Goal: Obtain resource: Obtain resource

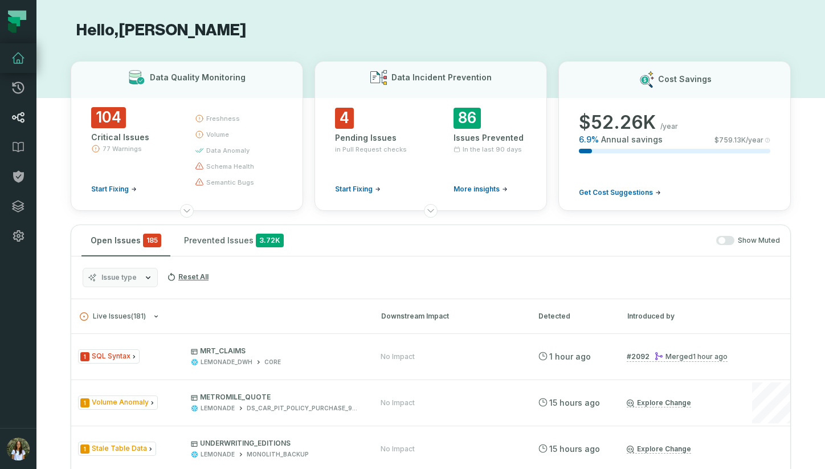
click at [13, 113] on icon at bounding box center [18, 118] width 14 height 14
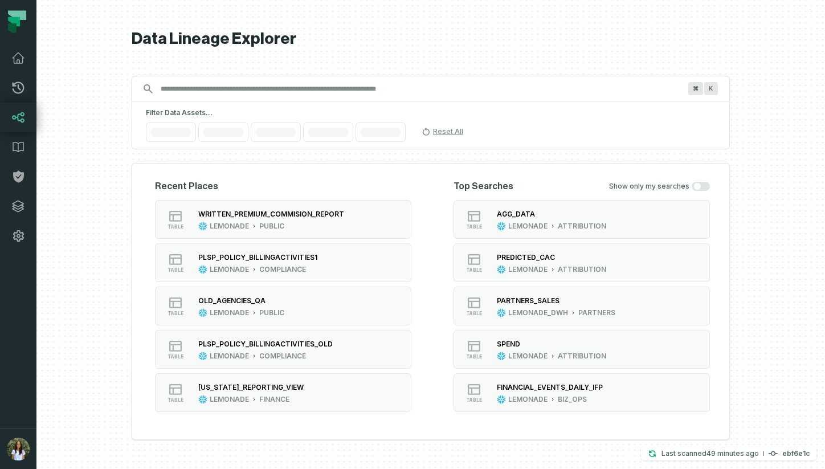
click at [278, 91] on input "Discovery Provider cmdk menu" at bounding box center [420, 89] width 533 height 18
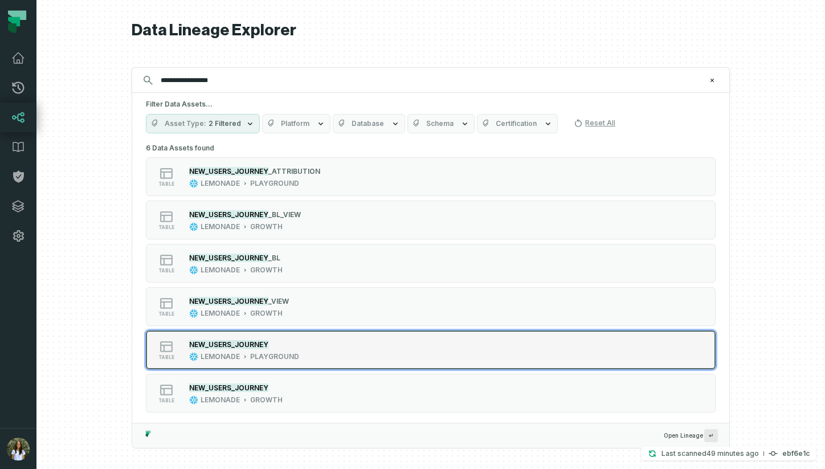
scroll to position [5, 0]
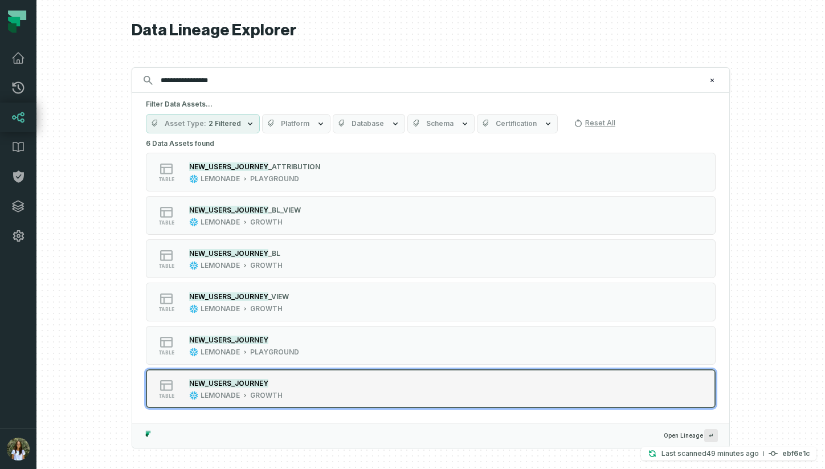
type input "**********"
click at [313, 379] on div "table NEW_USERS_JOURNEY LEMONADE GROWTH" at bounding box center [290, 388] width 285 height 23
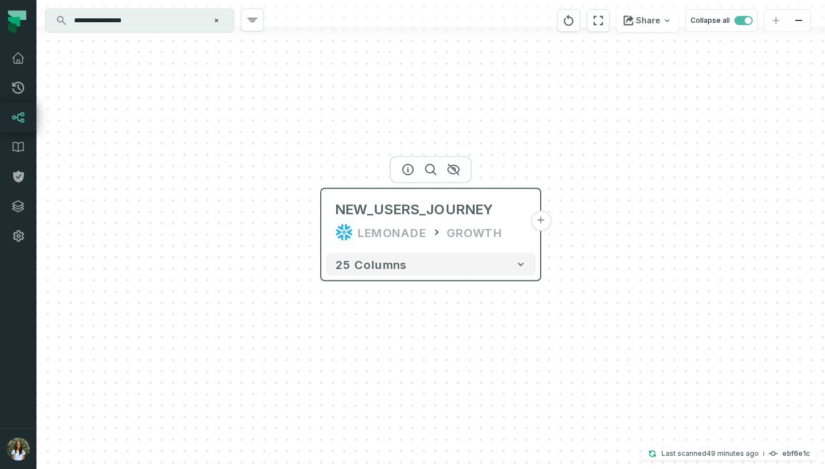
click at [544, 224] on button "+" at bounding box center [540, 221] width 21 height 21
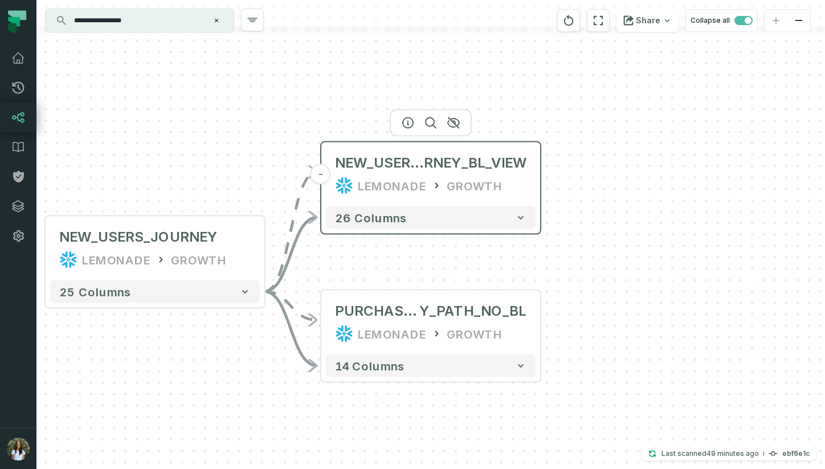
click at [488, 195] on div "NEW_USERS_JOU RNEY_BL_VIEW LEMONADE GROWTH" at bounding box center [431, 174] width 210 height 55
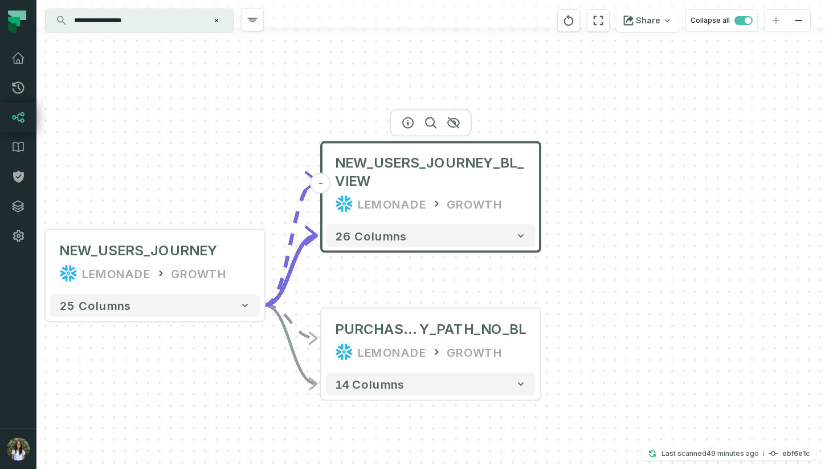
click at [632, 208] on div "- NEW_USERS_JOURNEY_BL_VIEW LEMONADE GROWTH 26 columns - PURCHASE_JOURNE Y_PATH…" at bounding box center [430, 234] width 789 height 469
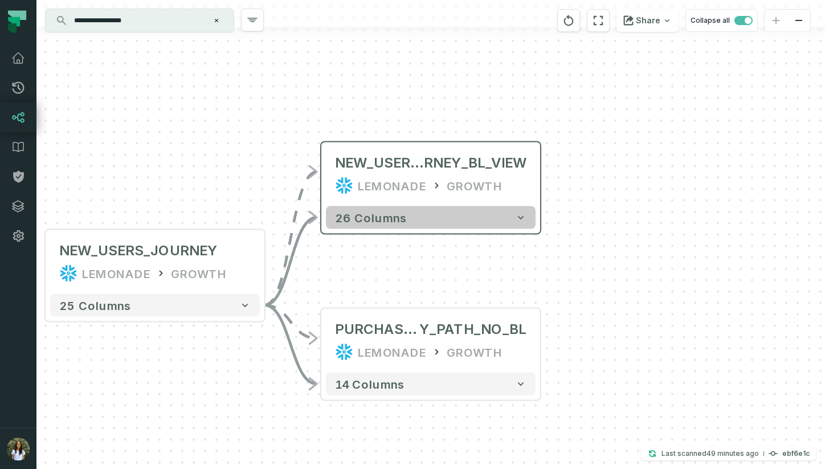
click at [476, 213] on button "26 columns" at bounding box center [431, 217] width 210 height 23
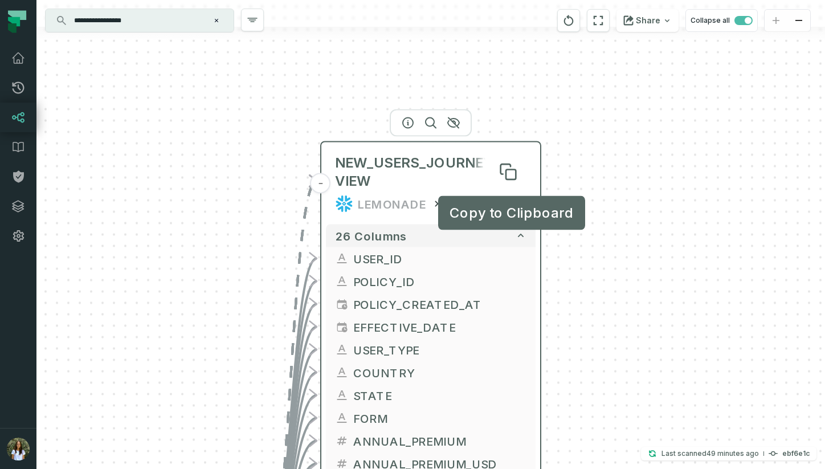
click at [468, 188] on span "NEW_USERS_JOURNEY_BL_VIEW Copy to Clipboard Copy to Clipboard" at bounding box center [430, 172] width 191 height 36
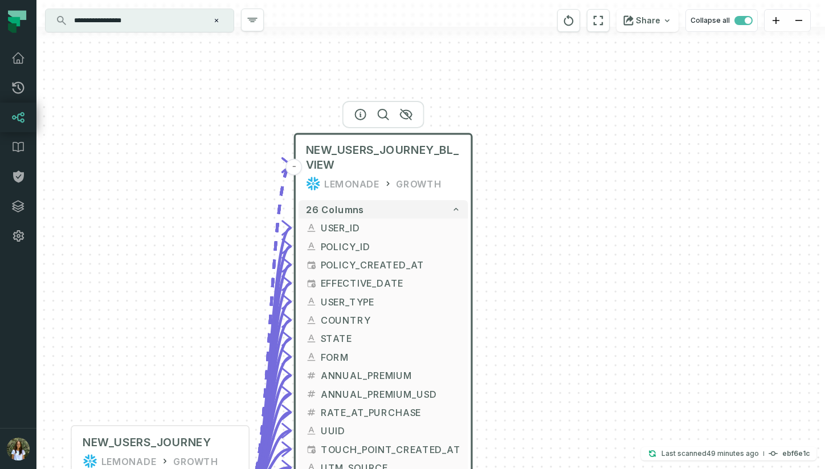
drag, startPoint x: 420, startPoint y: 190, endPoint x: 366, endPoint y: 173, distance: 57.3
click at [366, 173] on div "NEW_USERS_JOURNEY_BL_VIEW LEMONADE GROWTH" at bounding box center [384, 166] width 170 height 59
click at [449, 162] on icon at bounding box center [448, 160] width 8 height 8
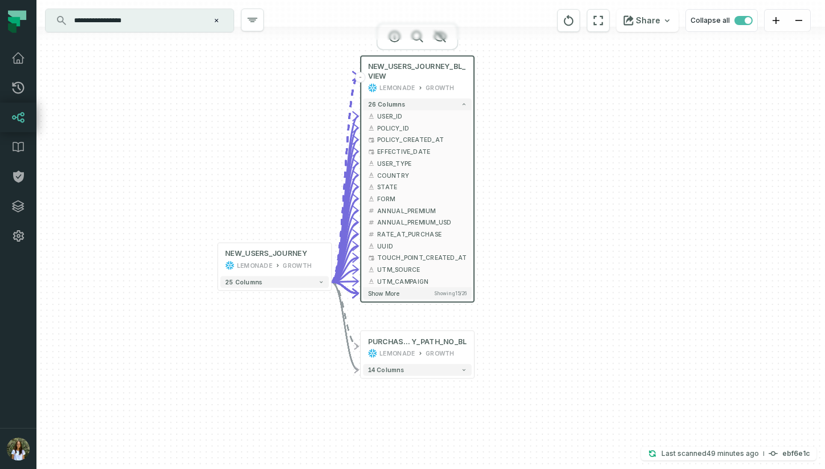
drag, startPoint x: 570, startPoint y: 287, endPoint x: 558, endPoint y: 172, distance: 115.7
click at [558, 172] on div "- NEW_USERS_JOURNEY_BL_VIEW LEMONADE GROWTH 26 columns - USER_ID - POLICY_ID - …" at bounding box center [430, 234] width 789 height 469
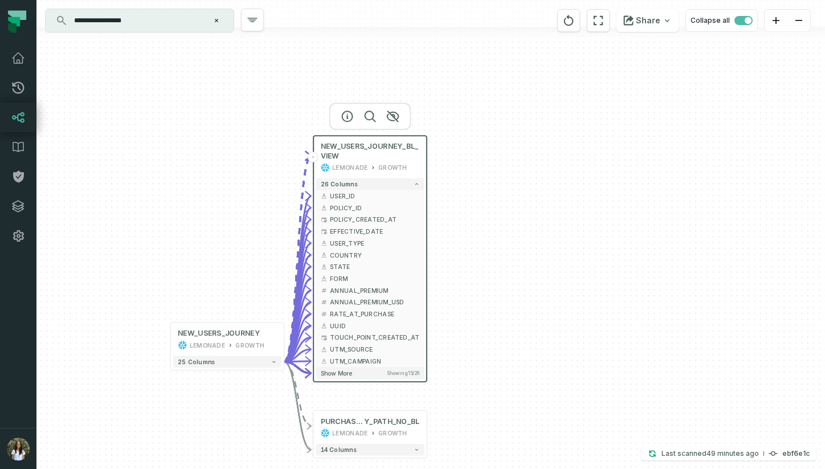
drag, startPoint x: 558, startPoint y: 172, endPoint x: 508, endPoint y: 262, distance: 103.0
click at [508, 262] on div "- NEW_USERS_JOURNEY_BL_VIEW LEMONADE GROWTH 26 columns - USER_ID - POLICY_ID - …" at bounding box center [430, 234] width 789 height 469
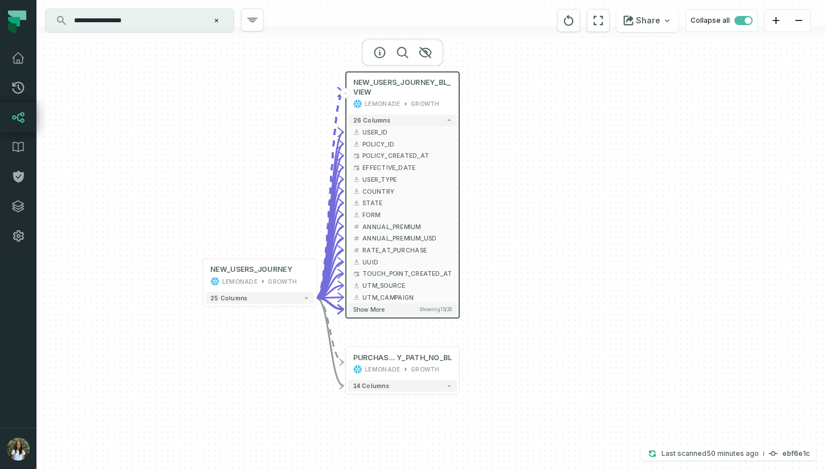
drag, startPoint x: 525, startPoint y: 269, endPoint x: 566, endPoint y: 193, distance: 86.7
click at [566, 193] on div "- NEW_USERS_JOURNEY_BL_VIEW LEMONADE GROWTH 26 columns - USER_ID - POLICY_ID - …" at bounding box center [430, 234] width 789 height 469
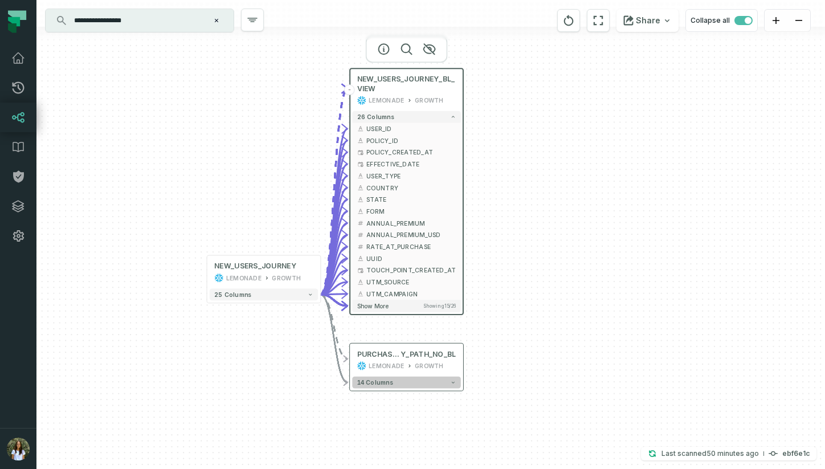
click at [403, 386] on button "14 columns" at bounding box center [406, 383] width 108 height 12
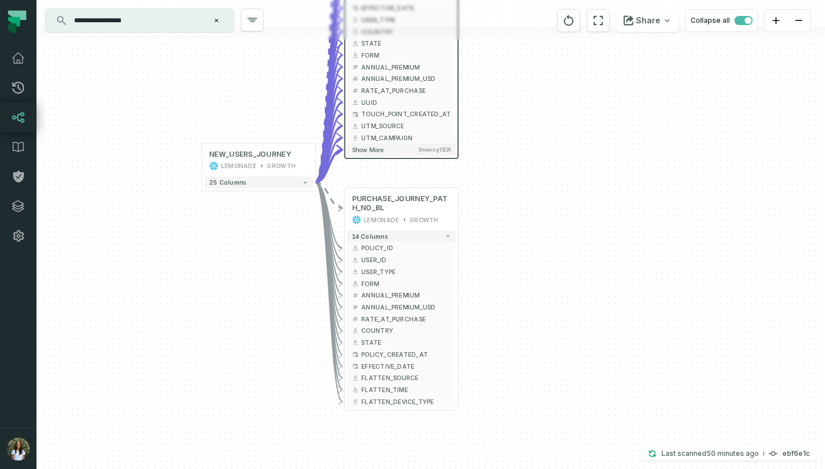
drag, startPoint x: 533, startPoint y: 365, endPoint x: 523, endPoint y: 188, distance: 177.5
click at [523, 188] on div "- NEW_USERS_JOURNEY_BL_VIEW LEMONADE GROWTH 26 columns - USER_ID - POLICY_ID - …" at bounding box center [430, 234] width 789 height 469
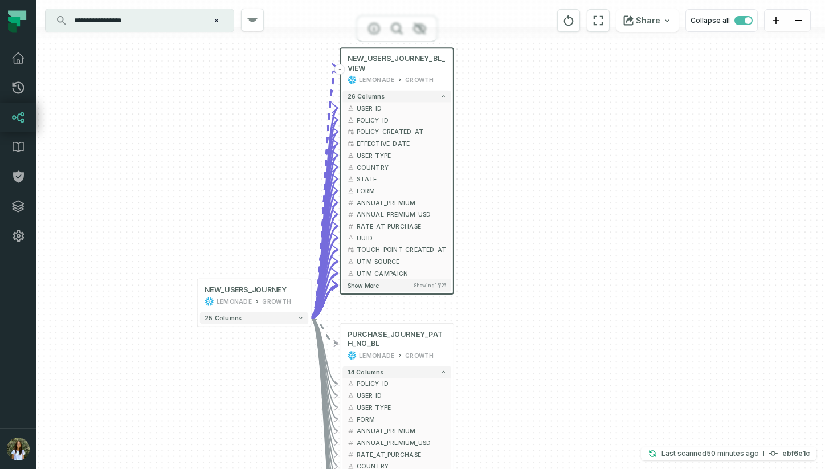
drag, startPoint x: 518, startPoint y: 184, endPoint x: 517, endPoint y: 342, distance: 158.4
click at [517, 342] on div "- NEW_USERS_JOURNEY_BL_VIEW LEMONADE GROWTH 26 columns - USER_ID - POLICY_ID - …" at bounding box center [430, 234] width 789 height 469
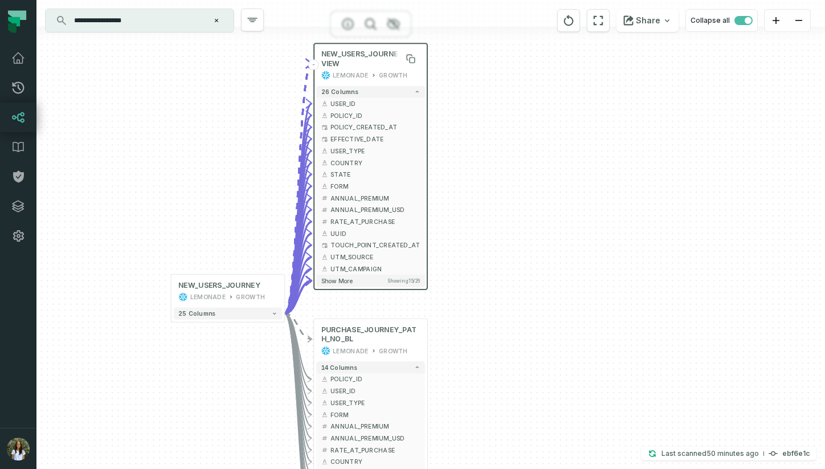
drag, startPoint x: 375, startPoint y: 70, endPoint x: 350, endPoint y: 66, distance: 25.5
click at [350, 65] on span "NEW_USERS_JOURNEY_BL_VIEW" at bounding box center [370, 59] width 99 height 19
click at [412, 60] on icon at bounding box center [412, 60] width 5 height 5
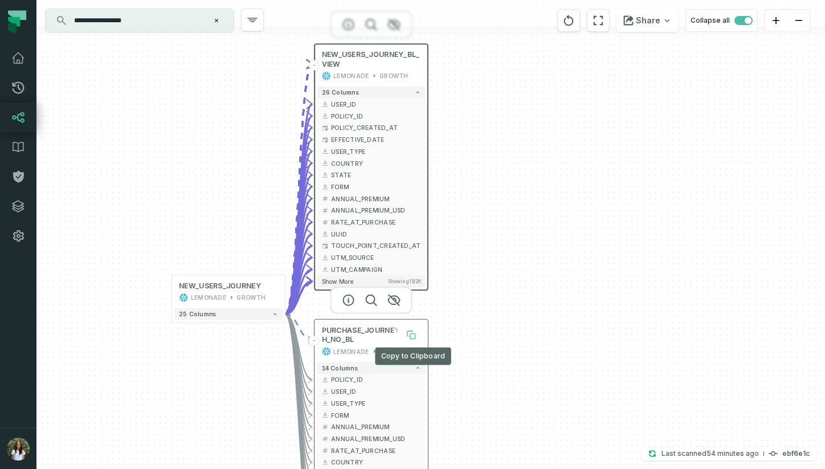
click at [410, 336] on icon at bounding box center [412, 336] width 5 height 5
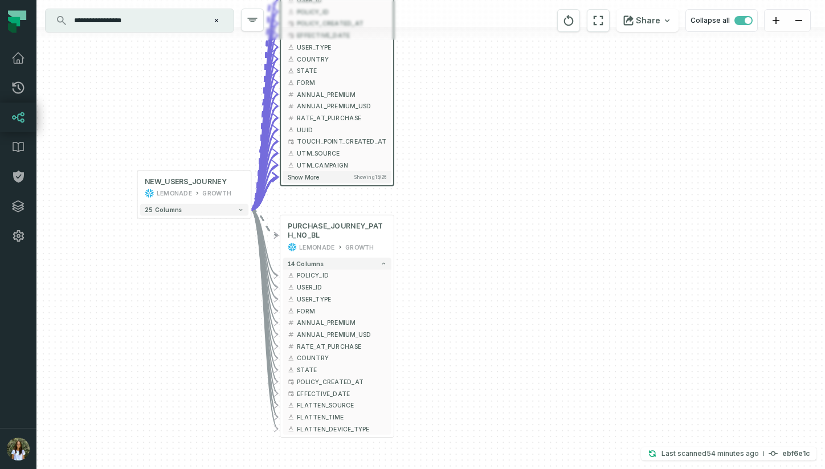
drag, startPoint x: 469, startPoint y: 352, endPoint x: 435, endPoint y: 248, distance: 109.2
click at [435, 248] on div "- NEW_USERS_JOURNEY_BL_VIEW LEMONADE GROWTH 26 columns - USER_ID - POLICY_ID - …" at bounding box center [430, 234] width 789 height 469
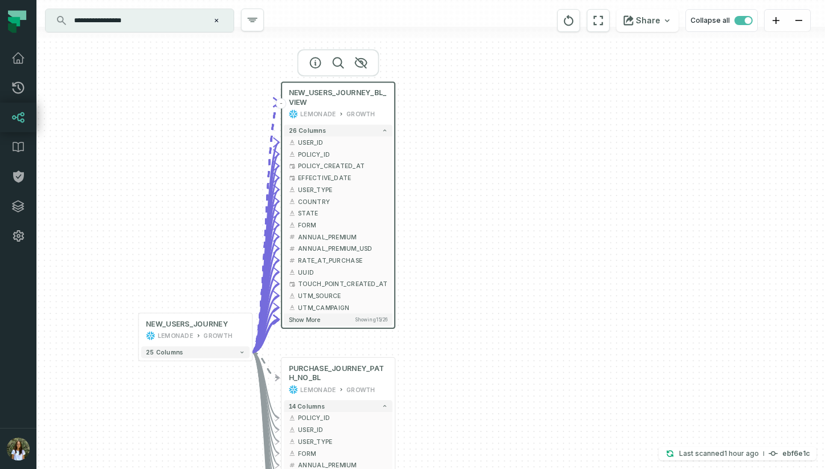
drag, startPoint x: 430, startPoint y: 232, endPoint x: 431, endPoint y: 374, distance: 141.9
click at [431, 374] on div "- NEW_USERS_JOURNEY_BL_VIEW LEMONADE GROWTH 26 columns - USER_ID - POLICY_ID - …" at bounding box center [430, 234] width 789 height 469
click at [318, 338] on icon "button" at bounding box center [316, 339] width 14 height 14
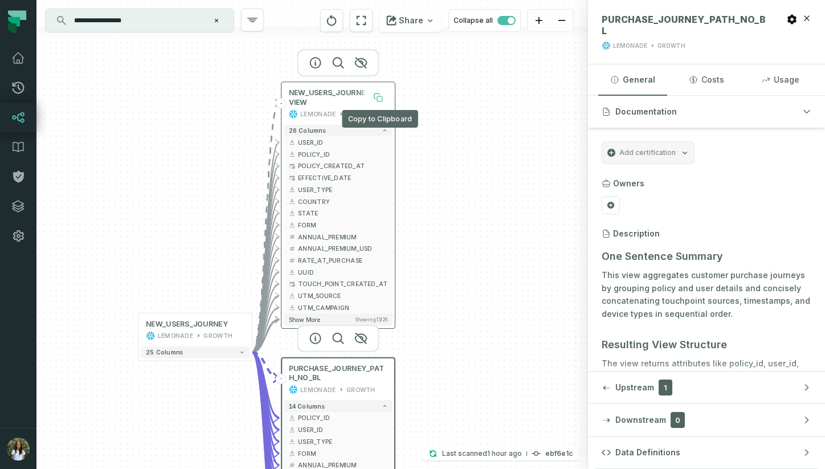
click at [376, 101] on icon at bounding box center [379, 98] width 10 height 10
click at [171, 28] on input "**********" at bounding box center [138, 20] width 142 height 18
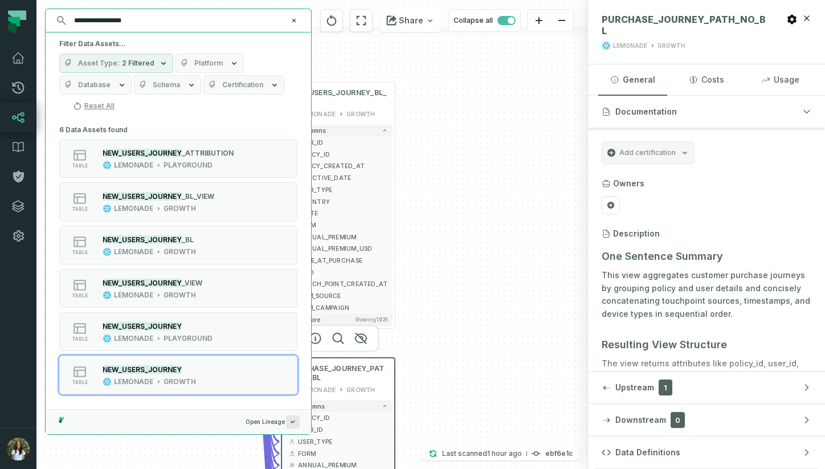
click at [166, 21] on input "**********" at bounding box center [177, 20] width 220 height 18
paste input "***"
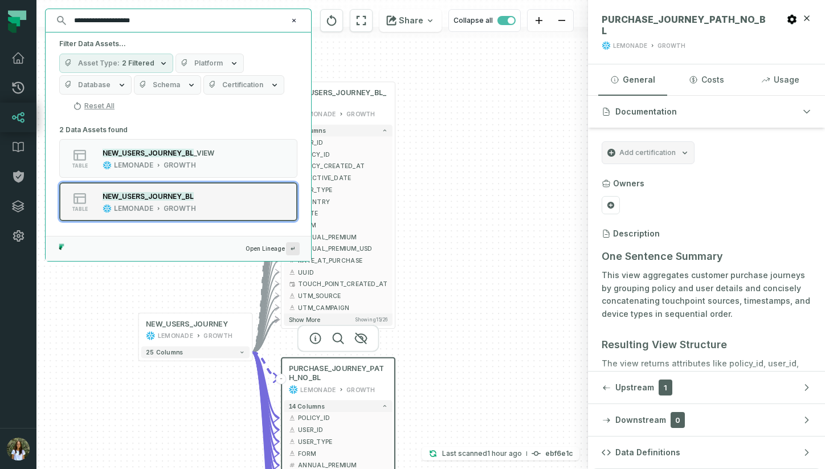
click at [221, 198] on div "table NEW_USERS_JOURNEY_BL LEMONADE GROWTH" at bounding box center [204, 201] width 285 height 23
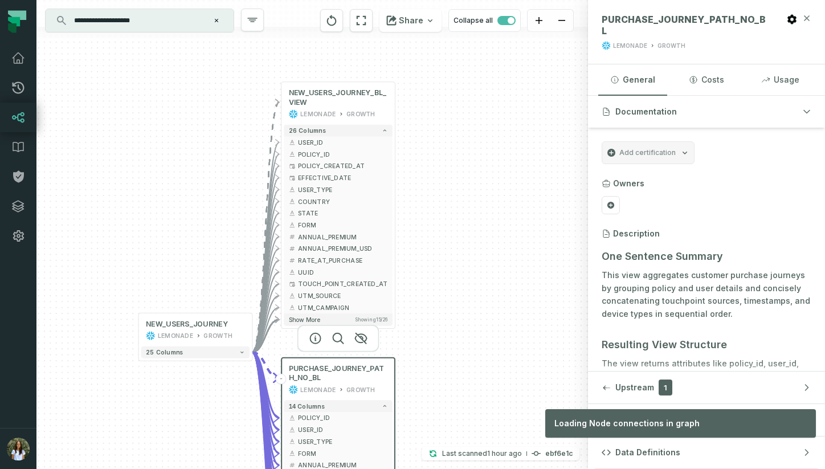
click at [807, 15] on icon "button" at bounding box center [806, 18] width 9 height 9
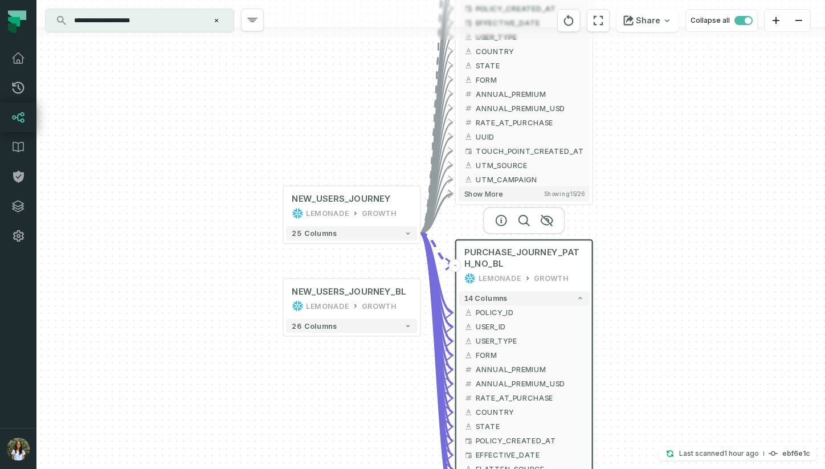
click at [545, 234] on div at bounding box center [524, 220] width 82 height 27
click at [420, 302] on button "+" at bounding box center [421, 298] width 13 height 13
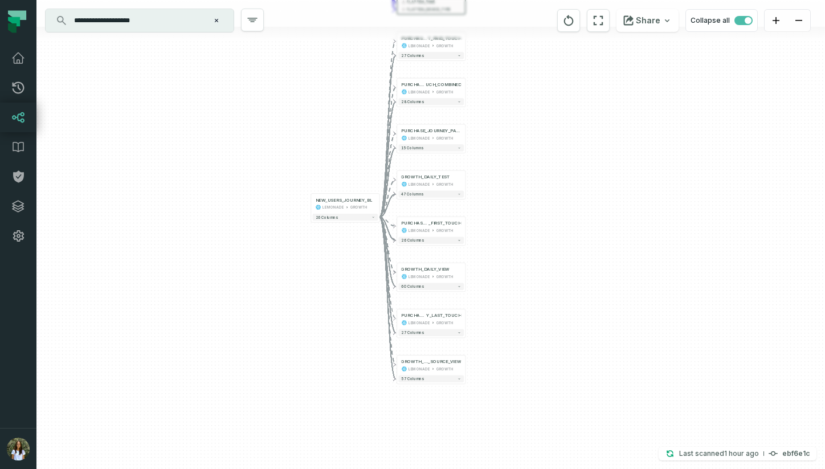
drag, startPoint x: 591, startPoint y: 175, endPoint x: 537, endPoint y: 107, distance: 86.8
click at [537, 107] on div "- PURCHASE_JOURNEY_LAS T_PAID_TOUCH LEMONADE GROWTH + 27 columns + PURCHASE_JOU…" at bounding box center [430, 234] width 789 height 469
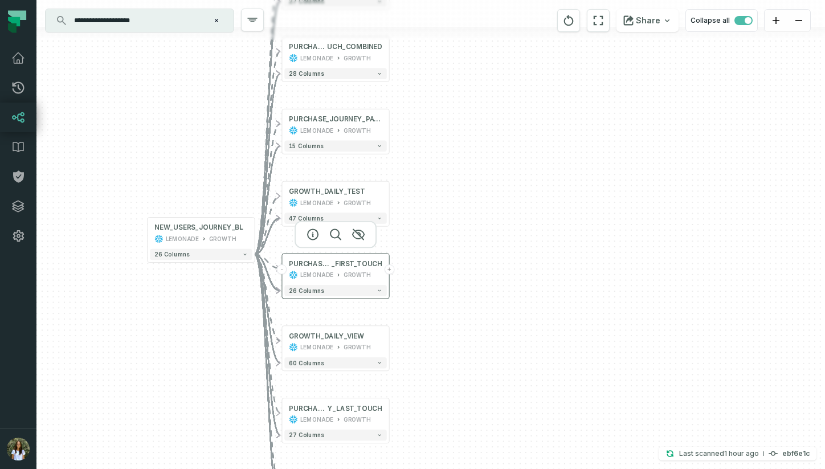
click at [358, 279] on div "PURCHASE_JOURNEY _FIRST_TOUCH LEMONADE GROWTH" at bounding box center [335, 269] width 102 height 27
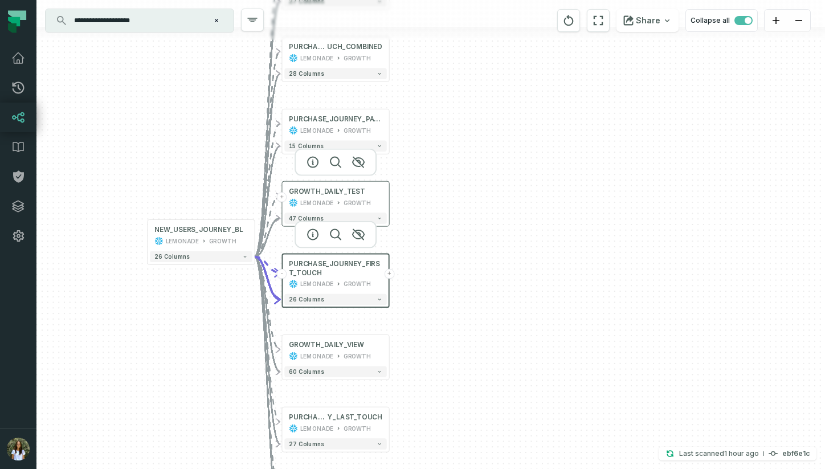
click at [358, 199] on div "GROWTH" at bounding box center [357, 202] width 27 height 9
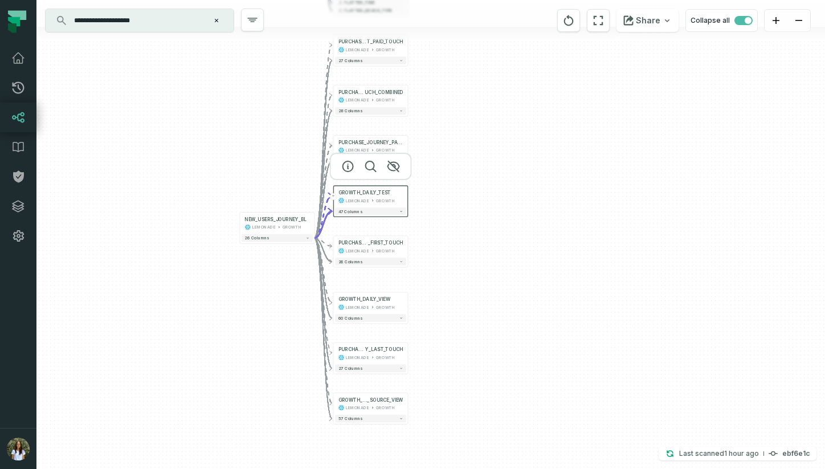
click at [263, 347] on div "- PURCHASE_JOURNEY_LAS T_PAID_TOUCH LEMONADE GROWTH + 27 columns + PURCHASE_JOU…" at bounding box center [430, 234] width 789 height 469
click at [407, 354] on button "+" at bounding box center [408, 353] width 7 height 7
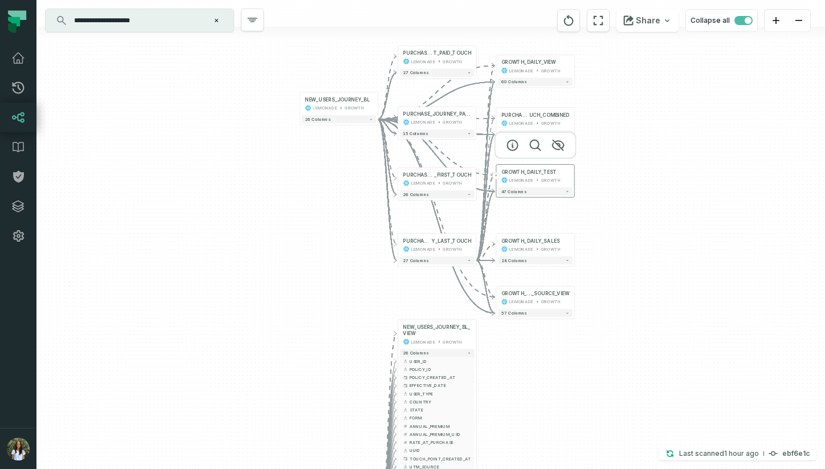
click at [524, 179] on div "LEMONADE" at bounding box center [521, 180] width 24 height 6
click at [509, 145] on icon "button" at bounding box center [513, 145] width 14 height 14
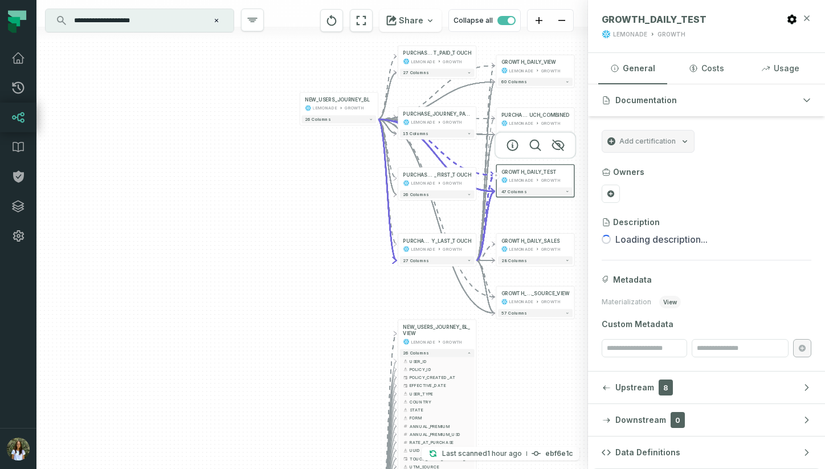
click at [810, 18] on icon "button" at bounding box center [806, 18] width 9 height 9
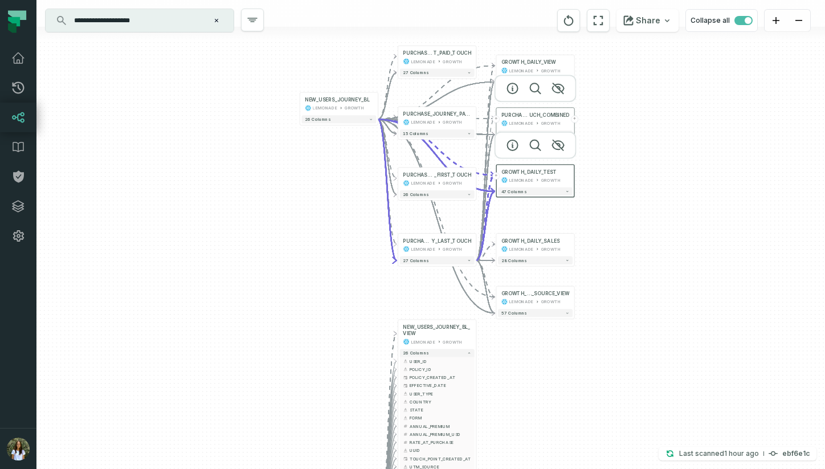
click at [541, 125] on div "GROWTH" at bounding box center [551, 123] width 20 height 6
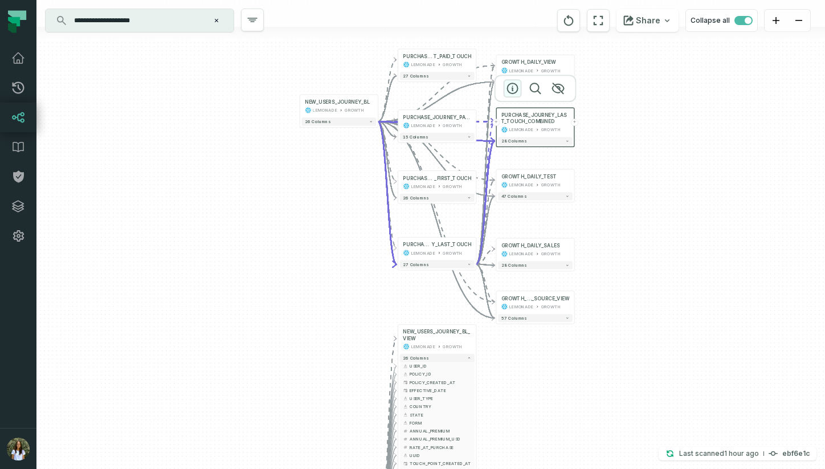
click at [512, 89] on icon "button" at bounding box center [513, 88] width 10 height 10
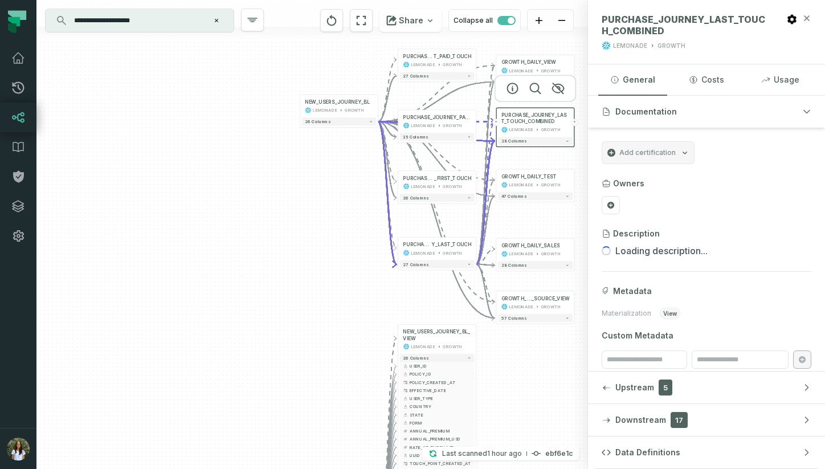
click at [810, 21] on icon "button" at bounding box center [806, 18] width 9 height 9
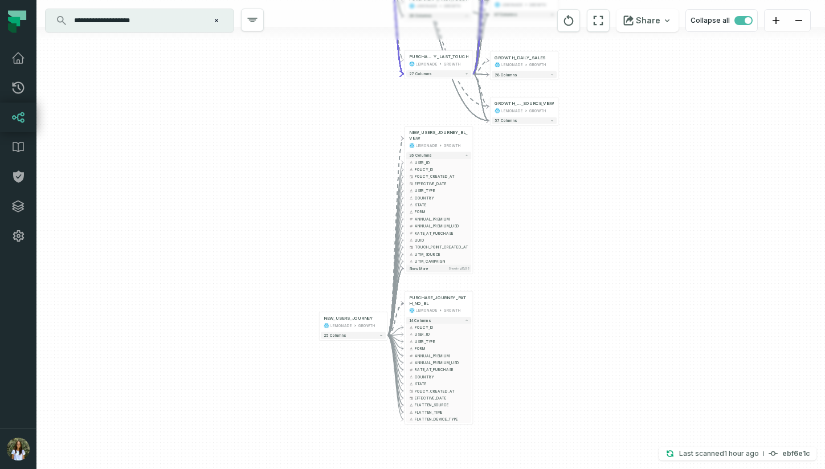
drag, startPoint x: 683, startPoint y: 316, endPoint x: 653, endPoint y: 119, distance: 199.4
click at [653, 119] on div "+ GROWTH_DAILY_SALES LEMONADE GROWTH 28 columns - PURCHASE_JOURNEY_LAS T_PAID_T…" at bounding box center [430, 234] width 789 height 469
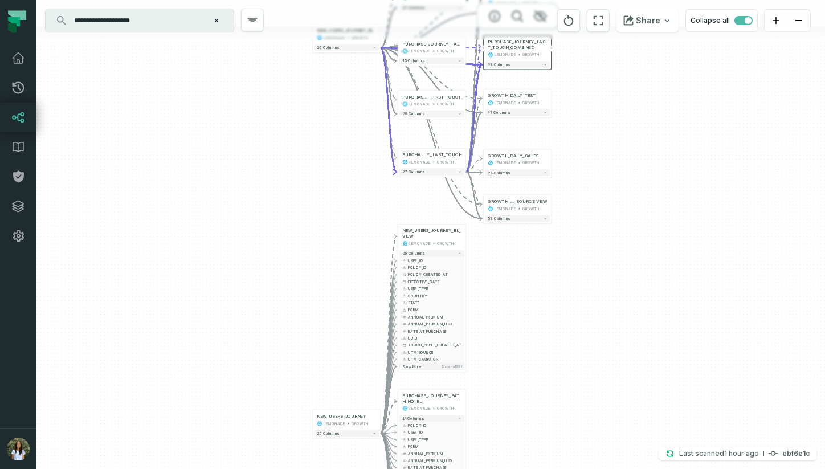
drag, startPoint x: 591, startPoint y: 222, endPoint x: 584, endPoint y: 349, distance: 127.3
click at [584, 349] on div "+ GROWTH_DAILY_SALES LEMONADE GROWTH 28 columns - PURCHASE_JOURNEY_LAS T_PAID_T…" at bounding box center [430, 234] width 789 height 469
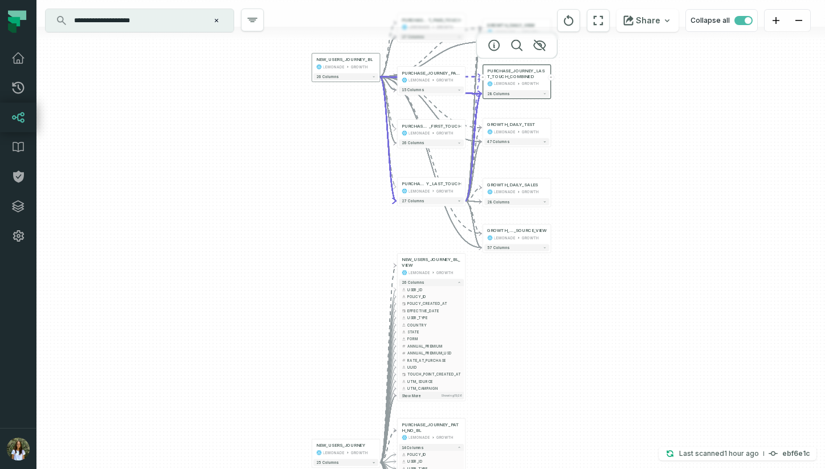
click at [338, 72] on div "26 columns" at bounding box center [346, 77] width 68 height 10
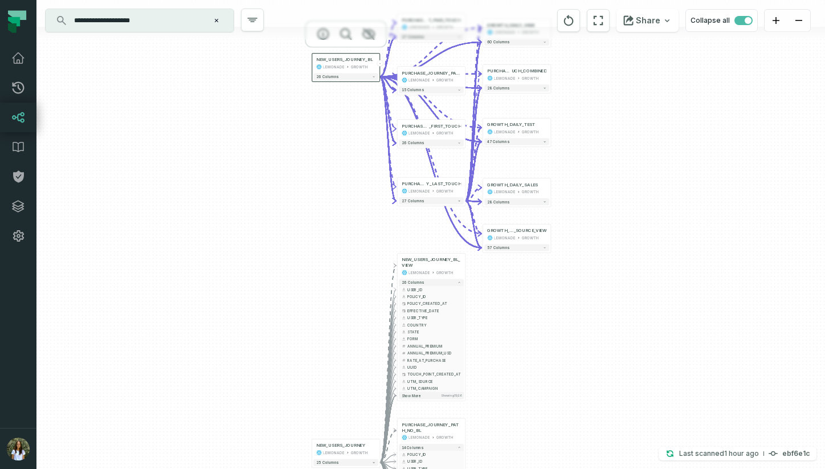
click at [339, 66] on div "LEMONADE" at bounding box center [333, 67] width 21 height 6
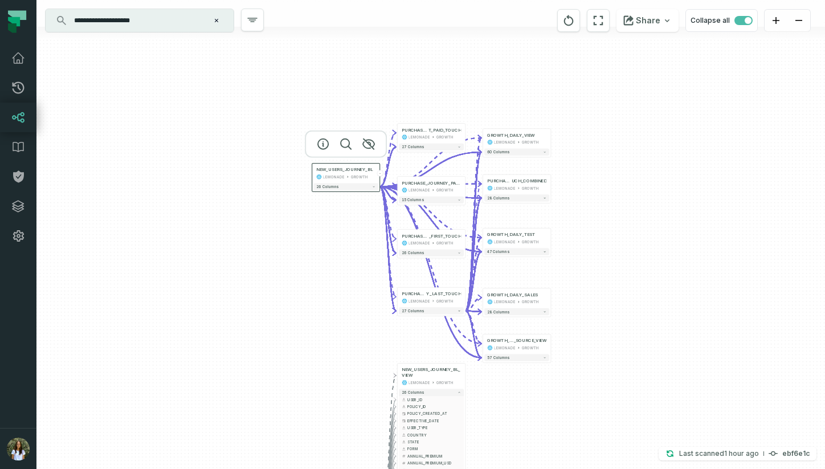
drag, startPoint x: 297, startPoint y: 144, endPoint x: 297, endPoint y: 253, distance: 109.4
click at [297, 253] on div "+ GROWTH_DAILY_SALES LEMONADE GROWTH 28 columns - PURCHASE_JOURNEY_LAS T_PAID_T…" at bounding box center [430, 234] width 789 height 469
click at [325, 145] on icon "button" at bounding box center [323, 144] width 14 height 14
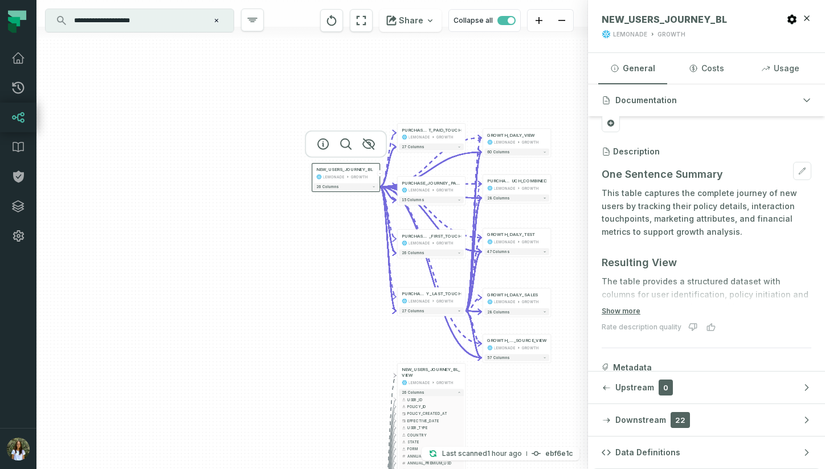
scroll to position [89, 0]
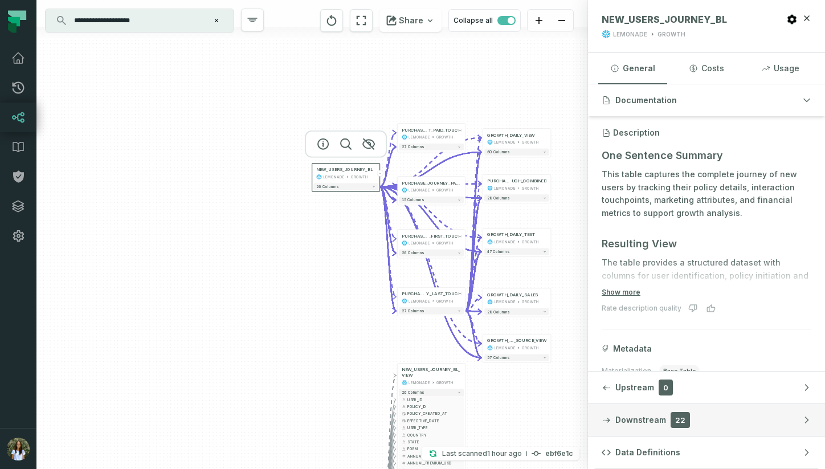
click at [726, 413] on button "Downstream 22" at bounding box center [706, 420] width 237 height 32
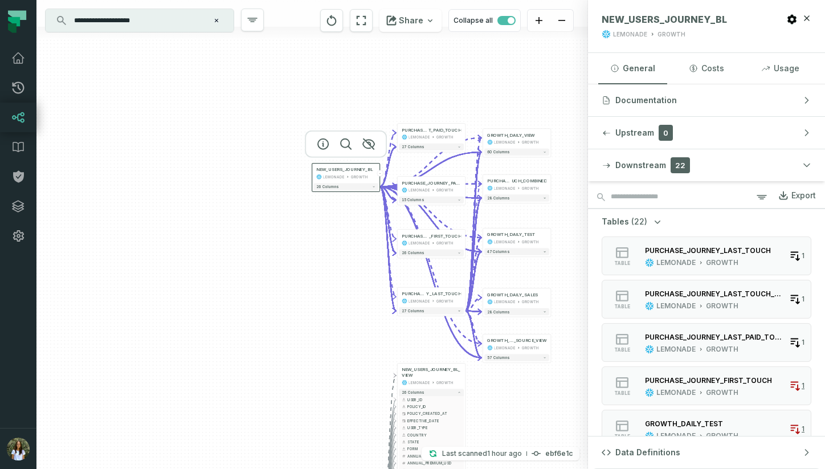
click at [793, 197] on div "Export" at bounding box center [803, 195] width 24 height 10
click at [175, 21] on input "**********" at bounding box center [138, 20] width 142 height 18
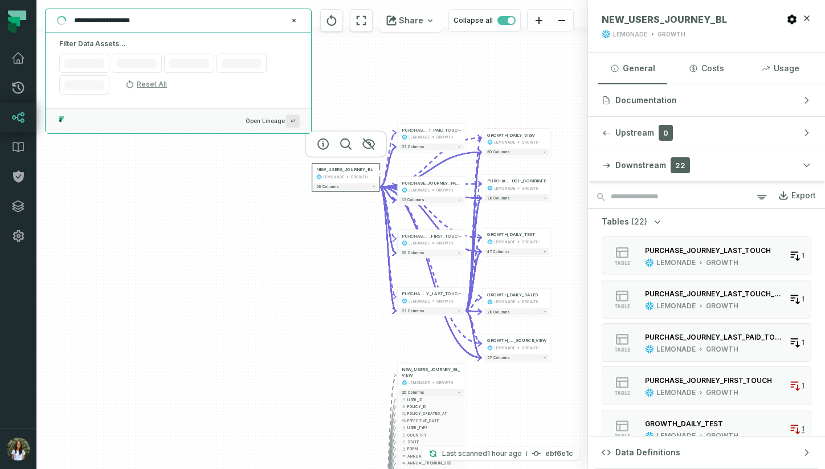
click at [175, 21] on input "**********" at bounding box center [177, 20] width 220 height 18
paste input "text"
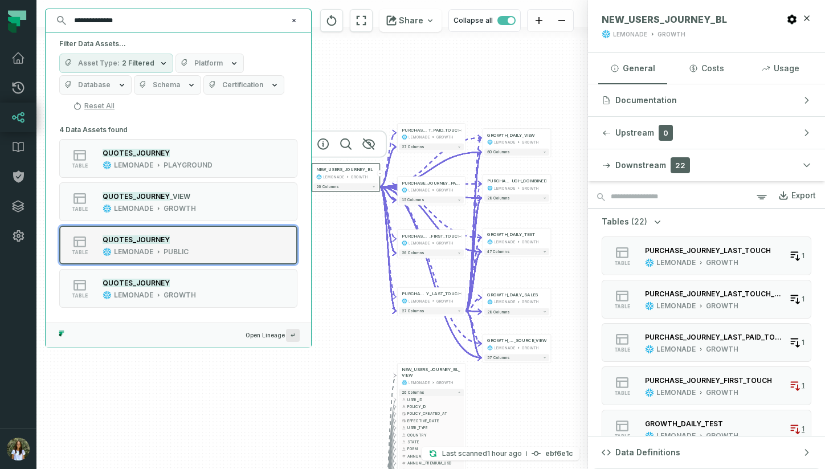
click at [222, 240] on div "table QUOTES_JOURNEY LEMONADE PUBLIC" at bounding box center [204, 245] width 285 height 23
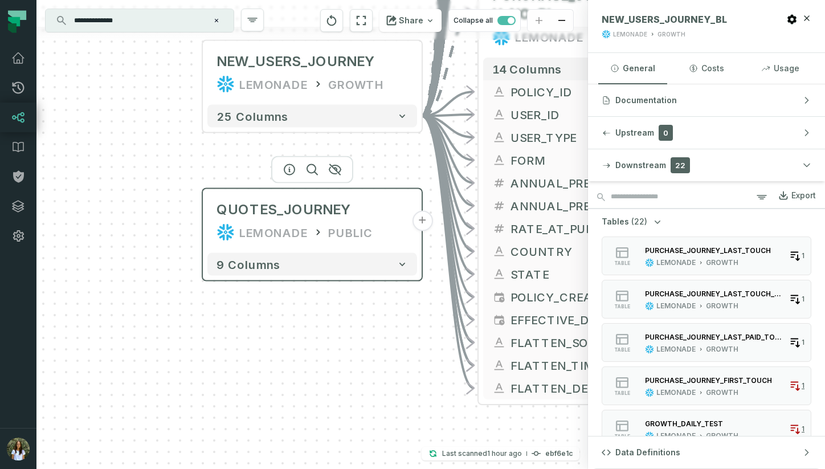
click at [418, 225] on button "+" at bounding box center [422, 221] width 21 height 21
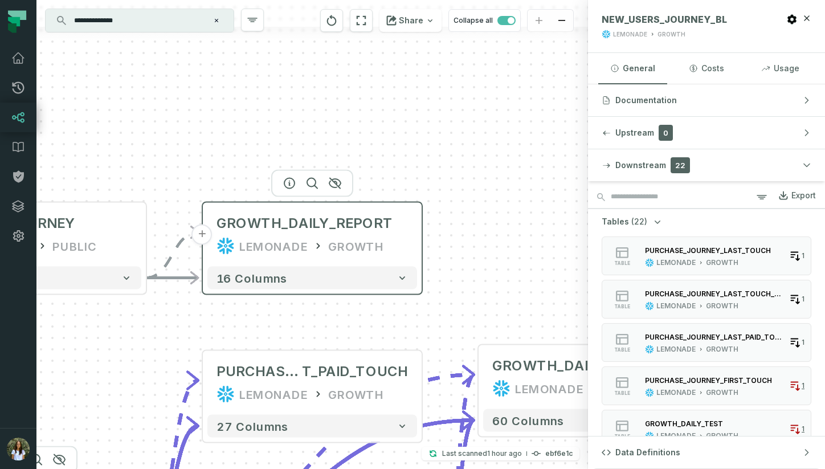
click at [362, 260] on div "GROWTH_DAILY_REPORT LEMONADE GROWTH" at bounding box center [312, 234] width 210 height 55
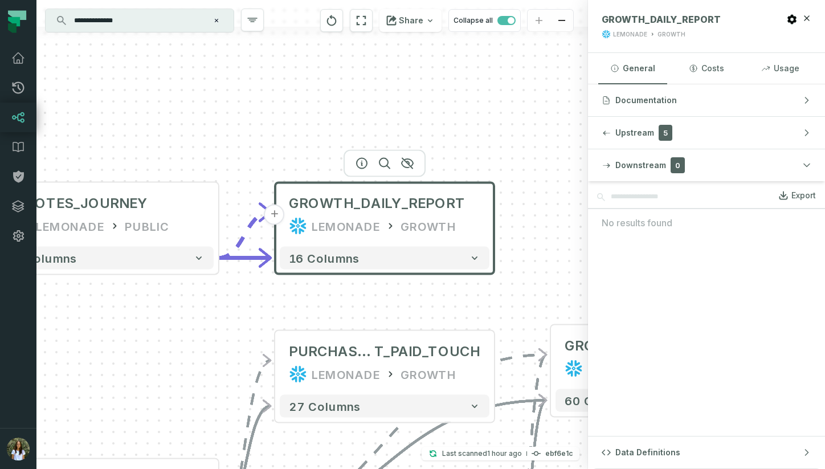
drag, startPoint x: 451, startPoint y: 210, endPoint x: 516, endPoint y: 192, distance: 67.9
click at [516, 192] on div "+ GROWTH_DAILY_REPORT LEMONADE GROWTH 16 columns + GROWTH_DAILY_SALES LEMONADE …" at bounding box center [312, 234] width 552 height 469
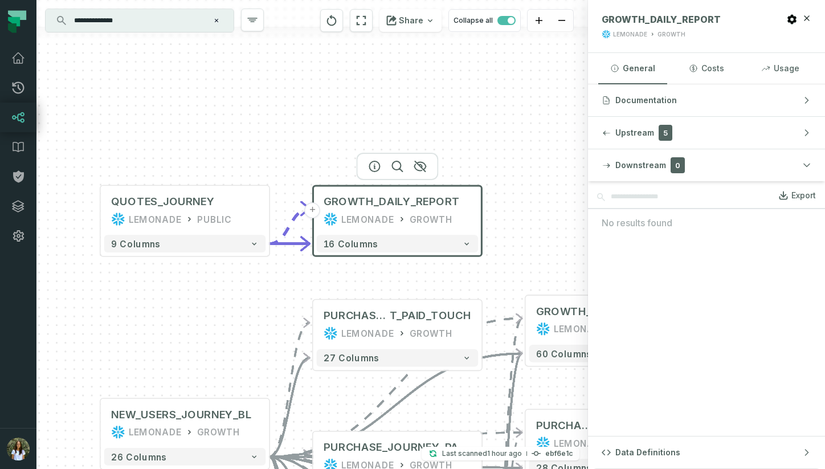
click at [431, 226] on div "GROWTH_DAILY_REPORT LEMONADE GROWTH" at bounding box center [398, 210] width 162 height 42
click at [436, 245] on button "16 columns" at bounding box center [398, 244] width 162 height 18
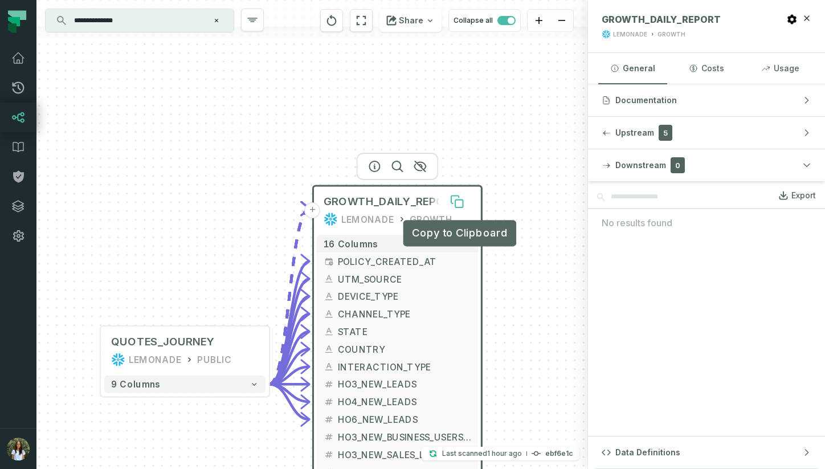
click at [458, 201] on icon at bounding box center [458, 203] width 7 height 7
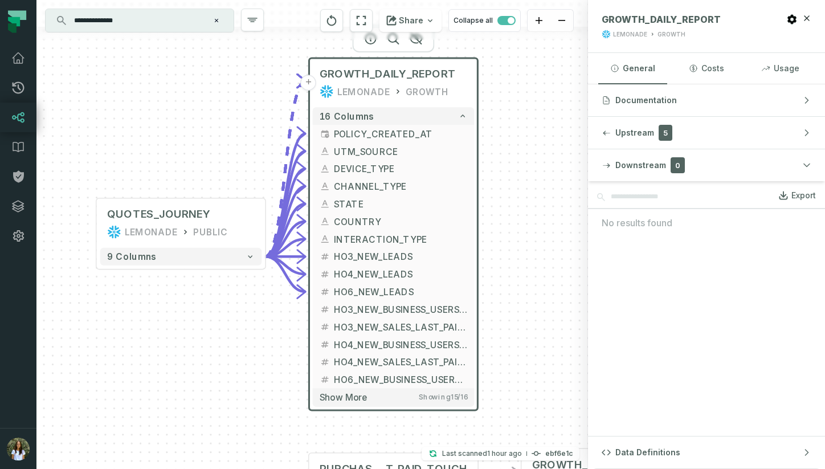
drag, startPoint x: 526, startPoint y: 302, endPoint x: 521, endPoint y: 171, distance: 130.6
click at [521, 171] on div "+ GROWTH_DAILY_REPORT LEMONADE GROWTH 16 columns + POLICY_CREATED_AT + UTM_SOUR…" at bounding box center [312, 234] width 552 height 469
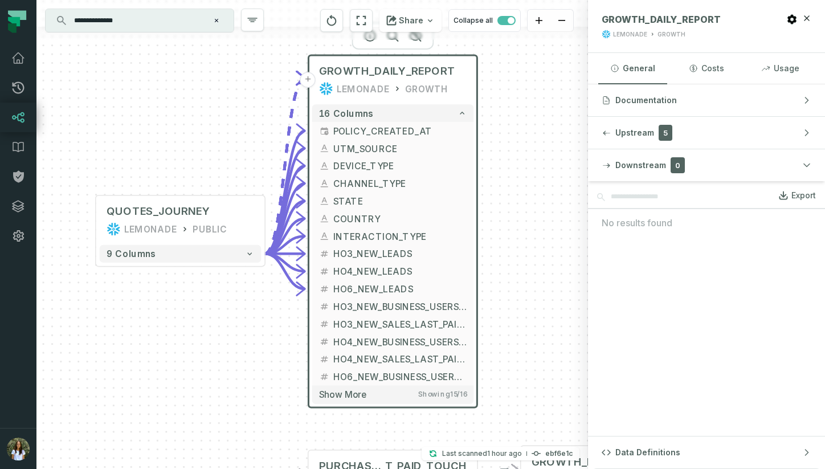
click at [189, 21] on input "**********" at bounding box center [138, 20] width 142 height 18
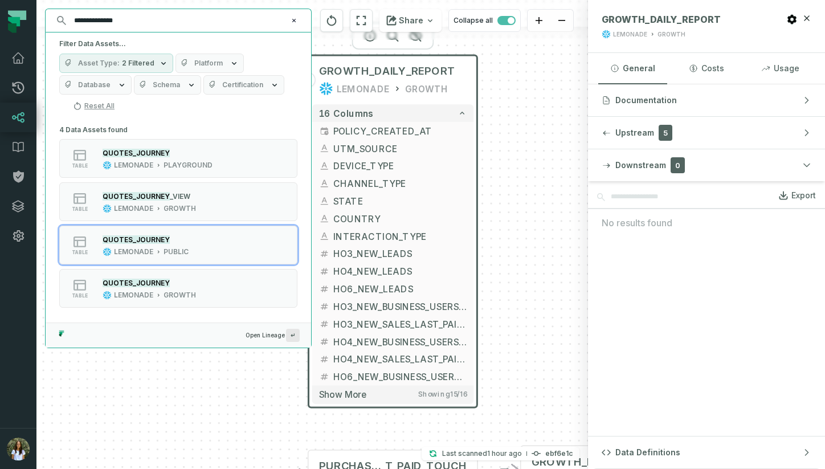
click at [189, 21] on input "**********" at bounding box center [177, 20] width 220 height 18
paste input "text"
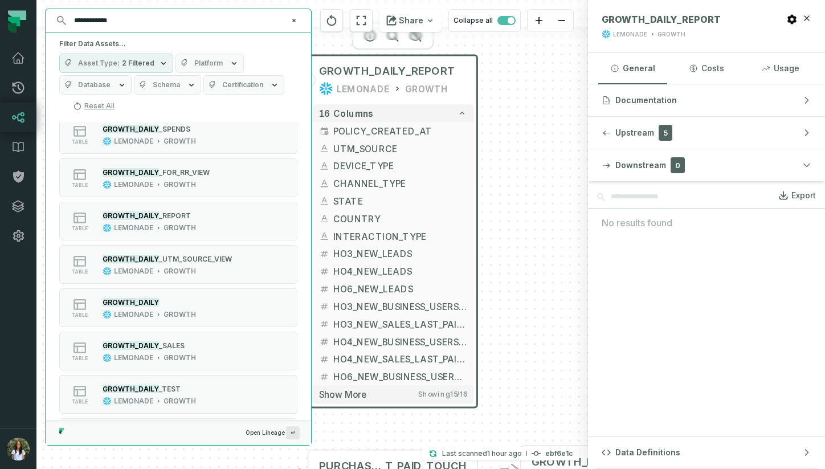
scroll to position [302, 0]
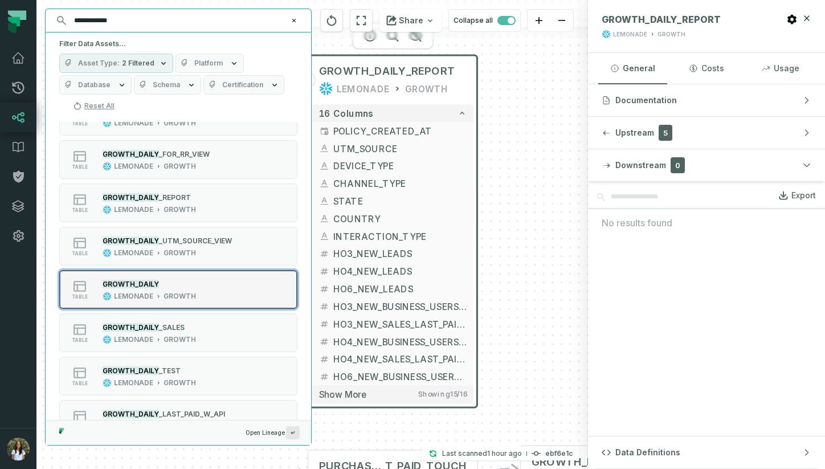
type input "**********"
click at [266, 287] on div "table GROWTH_DAILY LEMONADE GROWTH" at bounding box center [204, 289] width 285 height 23
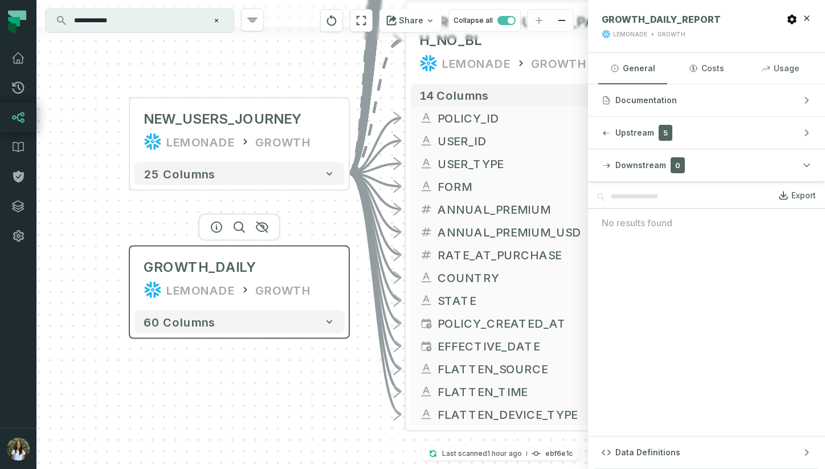
drag, startPoint x: 401, startPoint y: 224, endPoint x: 328, endPoint y: 281, distance: 92.5
click at [328, 281] on div "LEMONADE GROWTH" at bounding box center [239, 290] width 191 height 18
click at [300, 283] on div "GROWTH" at bounding box center [283, 289] width 56 height 18
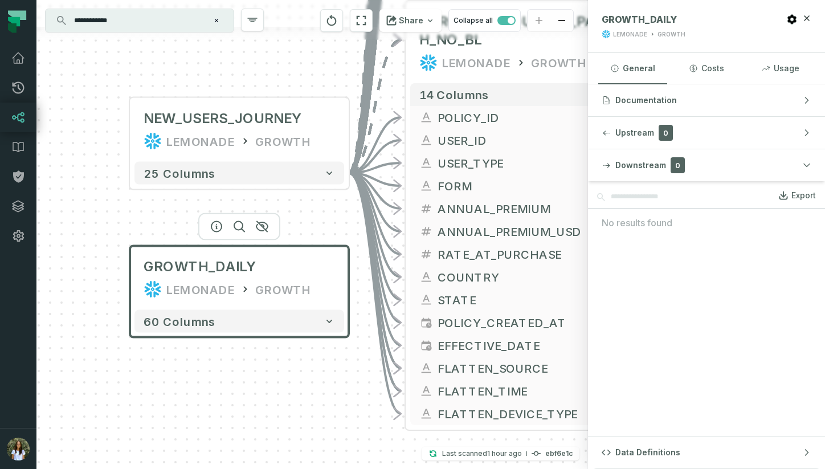
click at [308, 287] on div "LEMONADE GROWTH" at bounding box center [239, 289] width 191 height 18
click at [300, 293] on div "GROWTH" at bounding box center [283, 289] width 56 height 18
click at [809, 17] on icon "button" at bounding box center [806, 18] width 9 height 9
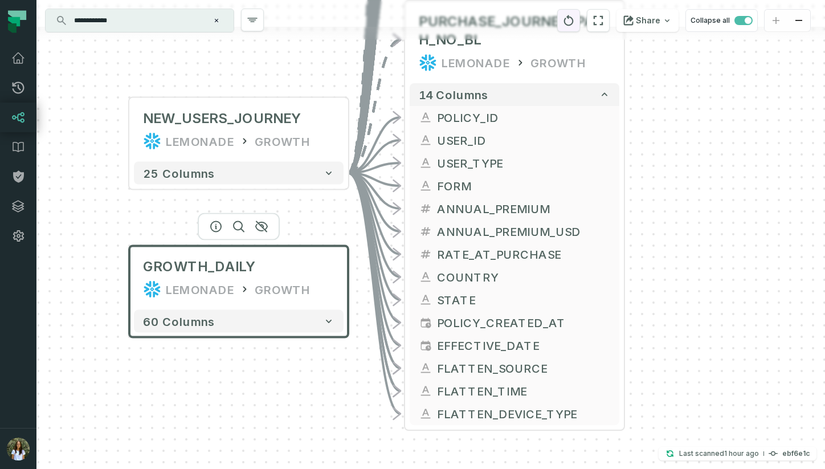
click at [575, 17] on icon "reset" at bounding box center [568, 21] width 13 height 14
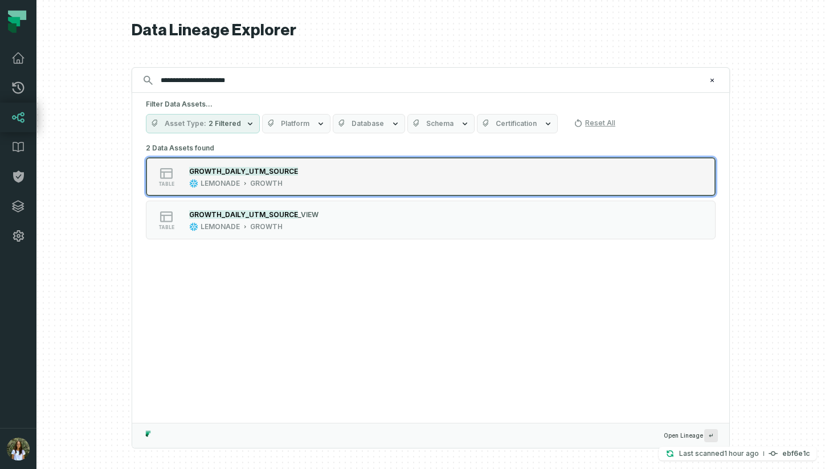
type input "**********"
click at [383, 187] on div "table GROWTH_DAILY_UTM_SOURCE LEMONADE GROWTH" at bounding box center [290, 176] width 285 height 23
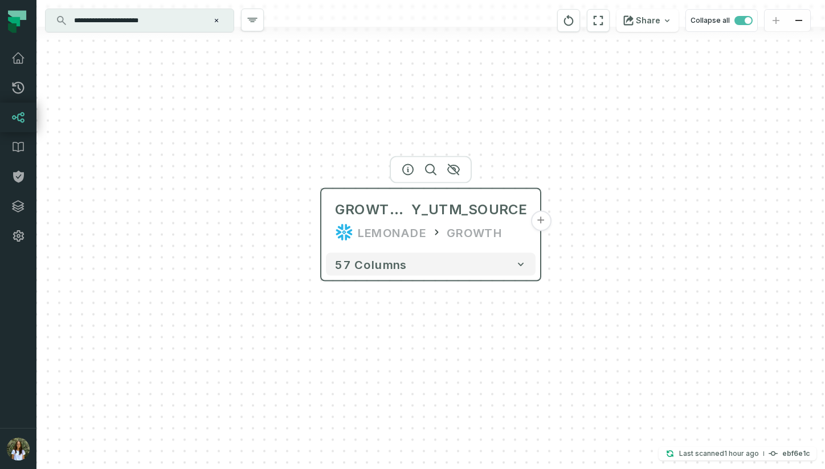
click at [538, 220] on button "+" at bounding box center [540, 221] width 21 height 21
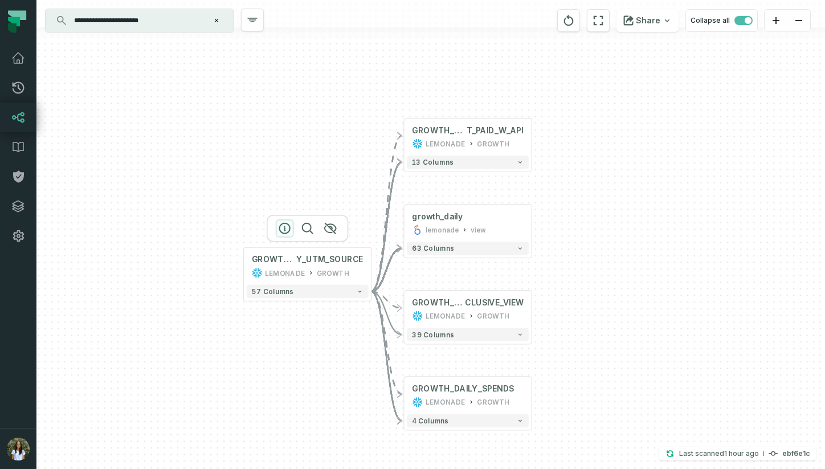
click at [288, 230] on icon "button" at bounding box center [285, 229] width 14 height 14
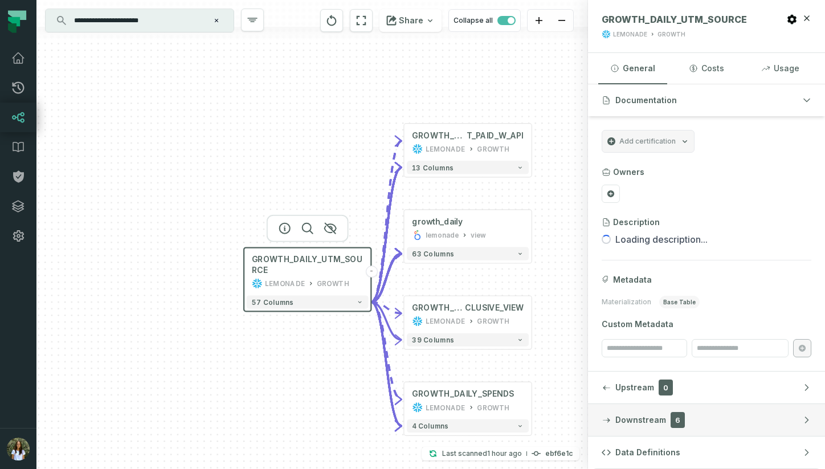
click at [729, 412] on button "Downstream 6" at bounding box center [706, 420] width 237 height 32
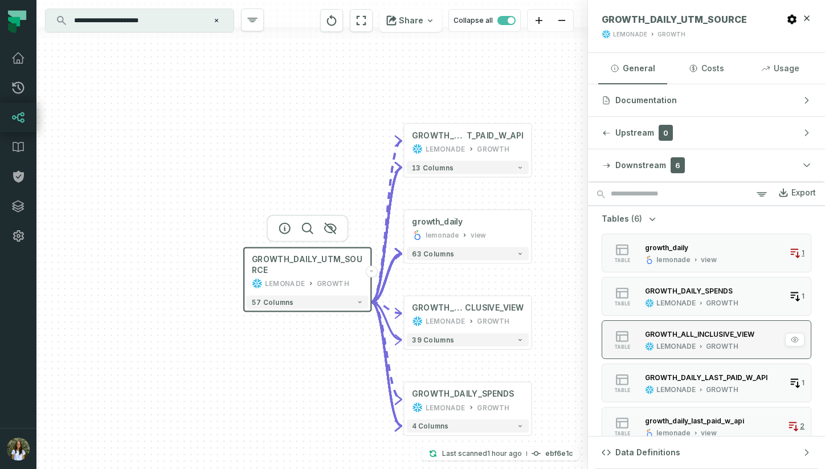
scroll to position [0, 0]
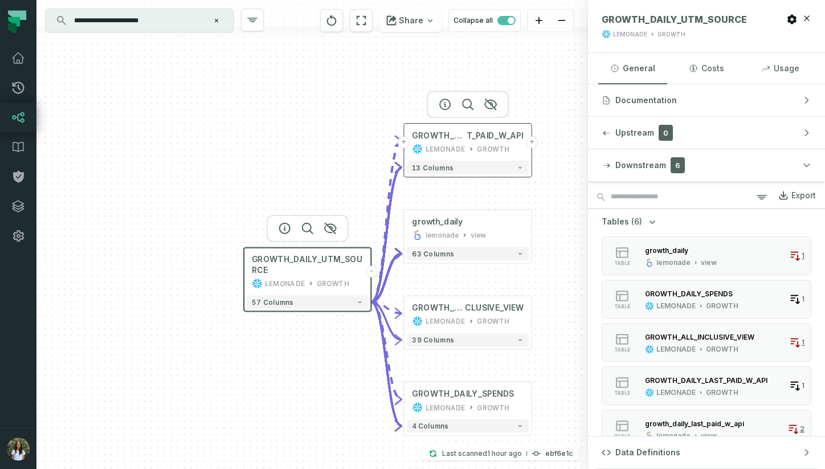
click at [530, 143] on button "+" at bounding box center [532, 142] width 12 height 12
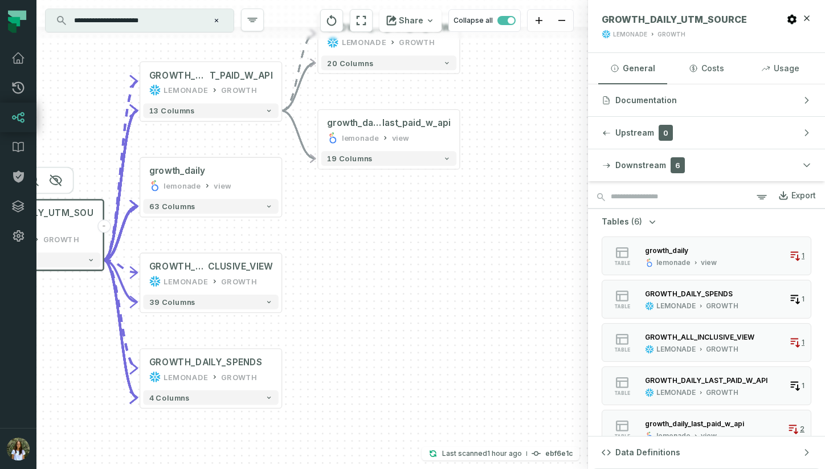
drag, startPoint x: 501, startPoint y: 281, endPoint x: 510, endPoint y: 104, distance: 177.5
click at [510, 104] on div "+ GROWTH_DAILY _FOR_RR_VIEW LEMONADE GROWTH 20 columns - growth_daily_ last_pai…" at bounding box center [312, 234] width 552 height 469
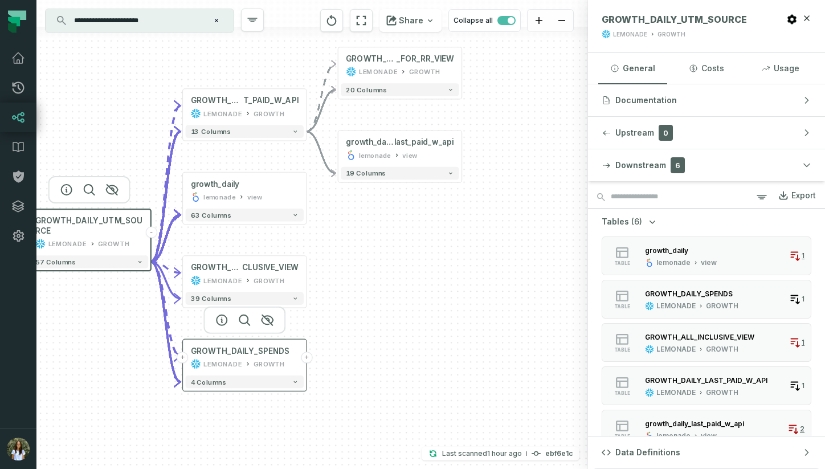
click at [305, 360] on button "+" at bounding box center [306, 357] width 11 height 11
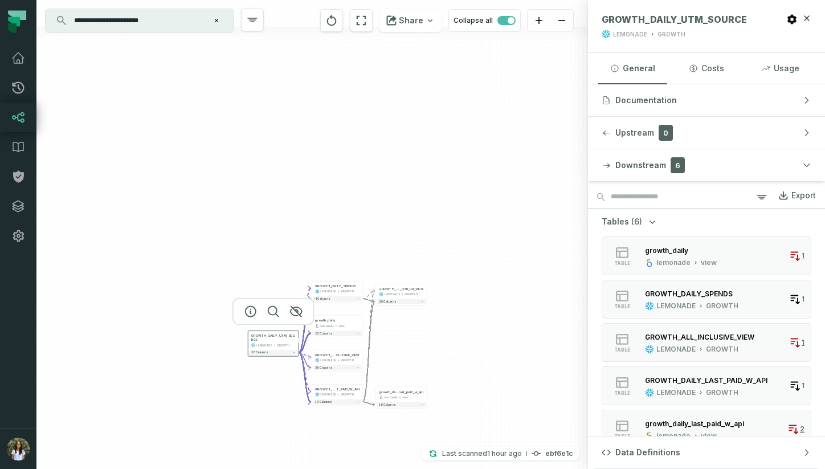
drag, startPoint x: 451, startPoint y: 387, endPoint x: 451, endPoint y: 360, distance: 27.3
click at [451, 360] on div "+ GROWTH_DAILY _FOR_RR_VIEW LEMONADE GROWTH 20 columns - growth_daily_ last_pai…" at bounding box center [312, 234] width 552 height 469
click at [410, 292] on div "GROWTH" at bounding box center [411, 292] width 13 height 4
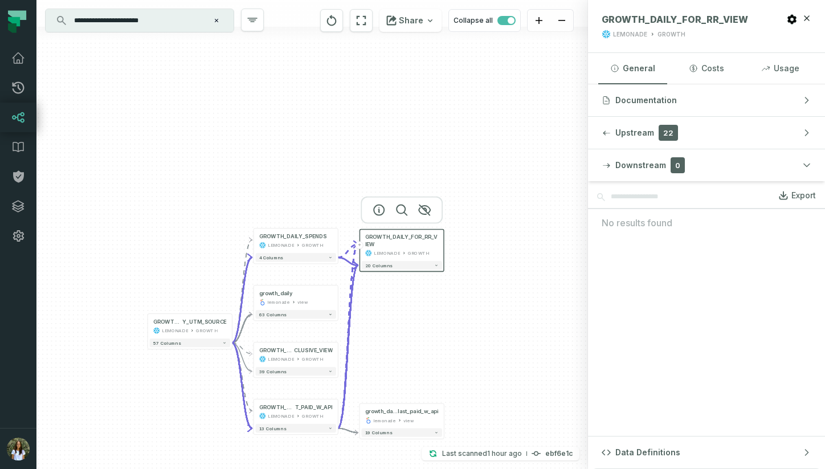
click at [745, 244] on div "Downstream 0 Export No results found" at bounding box center [706, 292] width 237 height 287
click at [199, 329] on div "GROWTH" at bounding box center [207, 330] width 22 height 7
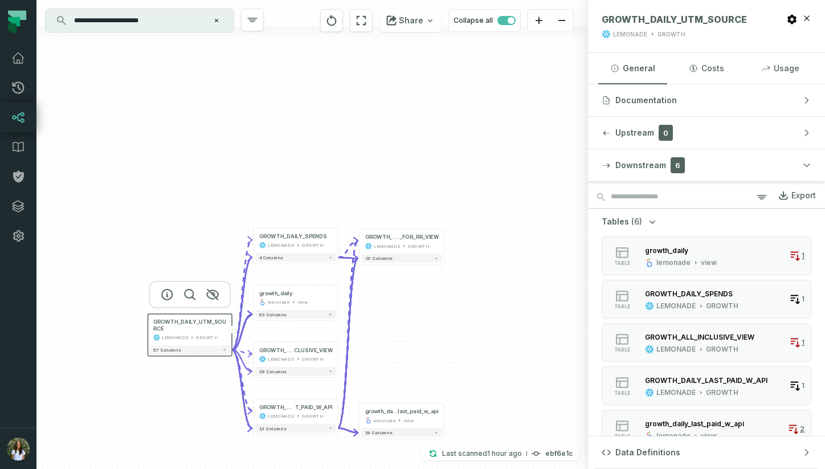
click at [791, 193] on div "Export" at bounding box center [803, 195] width 24 height 10
